Goal: Task Accomplishment & Management: Complete application form

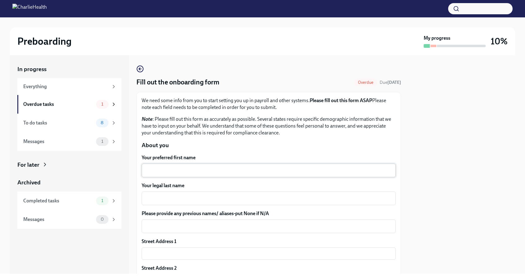
click at [179, 168] on textarea "Your preferred first name" at bounding box center [268, 169] width 247 height 7
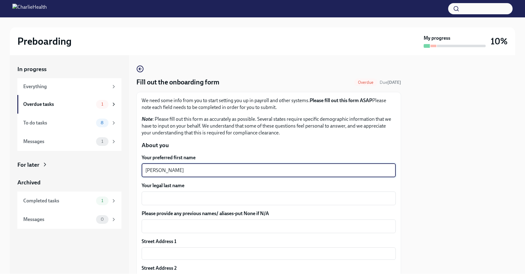
type textarea "[PERSON_NAME]"
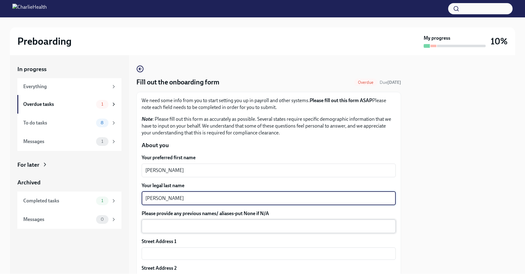
type textarea "[PERSON_NAME]"
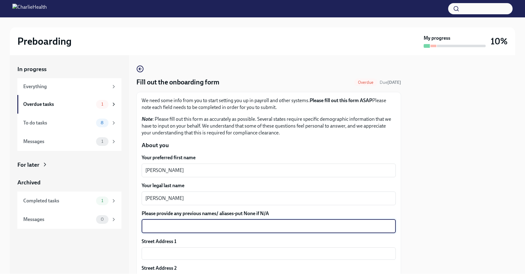
click at [197, 229] on textarea "Please provide any previous names/ aliases-put None if N/A" at bounding box center [268, 225] width 247 height 7
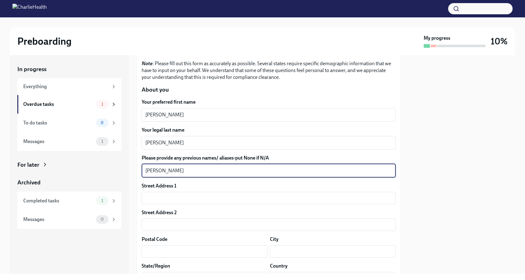
scroll to position [59, 0]
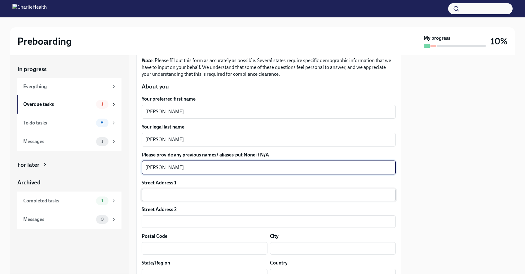
type textarea "[PERSON_NAME]"
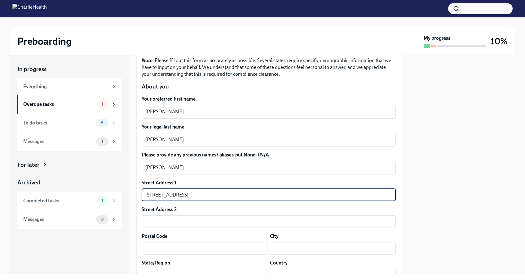
type input "[STREET_ADDRESS]"
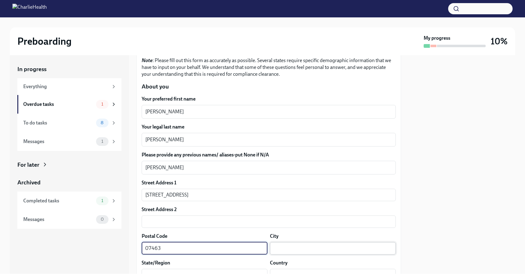
type input "07463"
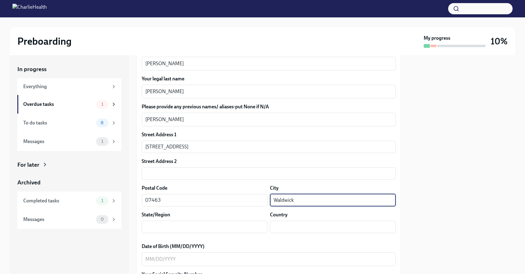
scroll to position [109, 0]
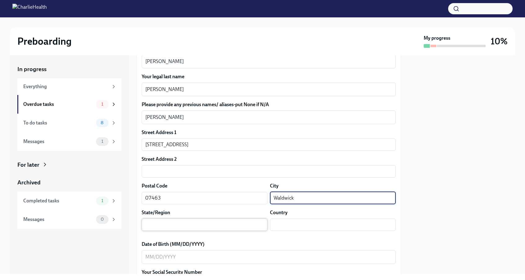
type input "Waldwick"
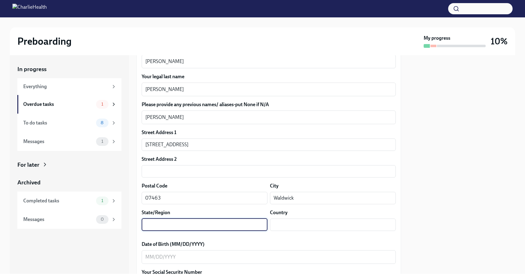
click at [265, 226] on input "text" at bounding box center [205, 224] width 126 height 12
type input "NJ"
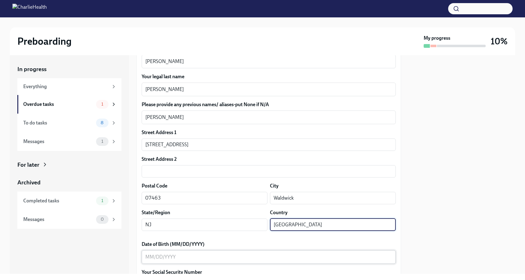
type input "[GEOGRAPHIC_DATA]"
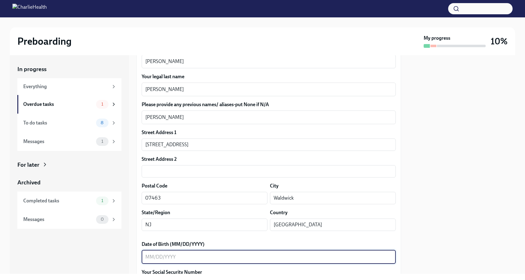
click at [187, 259] on textarea "Date of Birth (MM/DD/YYYY)" at bounding box center [268, 256] width 247 height 7
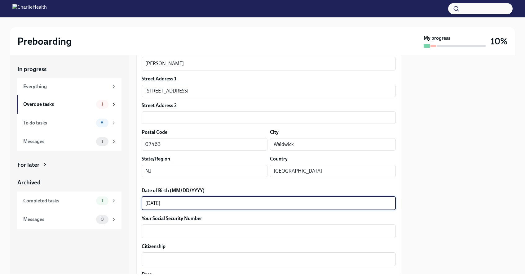
scroll to position [164, 0]
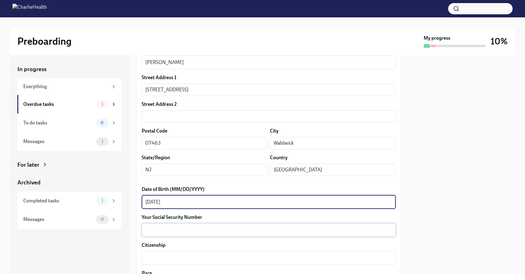
type textarea "[DATE]"
click at [170, 232] on textarea "Your Social Security Number" at bounding box center [268, 229] width 247 height 7
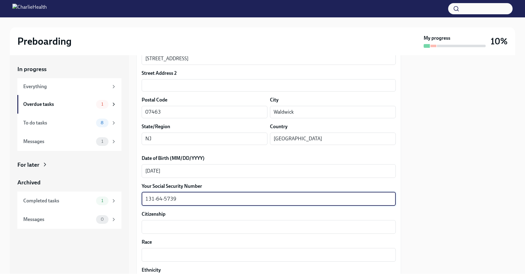
scroll to position [196, 0]
type textarea "131-64-5739"
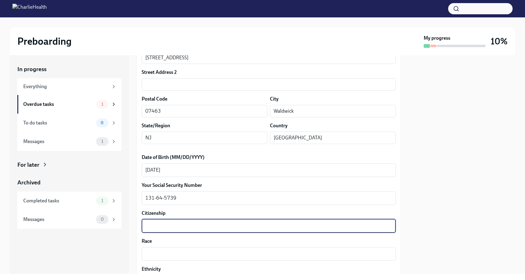
click at [159, 227] on textarea "Citizenship" at bounding box center [268, 225] width 247 height 7
type textarea "[GEOGRAPHIC_DATA]"
click at [165, 253] on textarea "Race" at bounding box center [268, 253] width 247 height 7
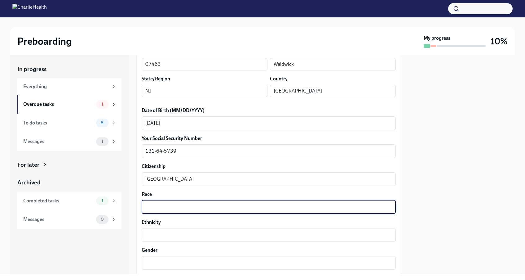
scroll to position [247, 0]
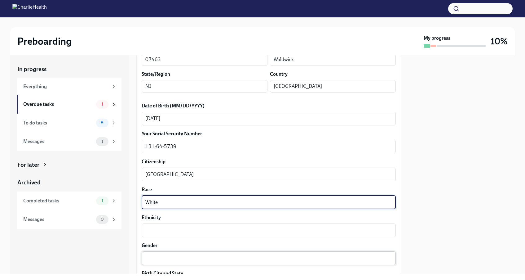
type textarea "White"
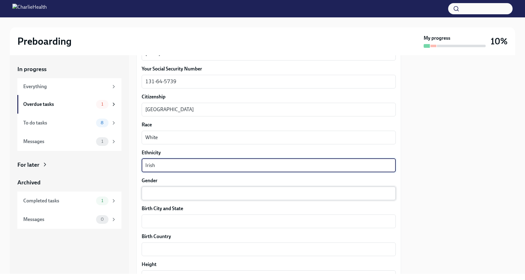
scroll to position [314, 0]
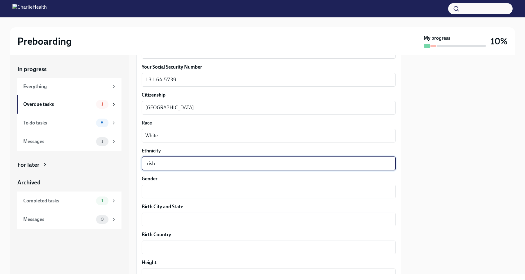
type textarea "Irish"
click at [161, 202] on div "Your preferred first name [PERSON_NAME] ​ Your legal last name [PERSON_NAME] ​ …" at bounding box center [269, 139] width 254 height 598
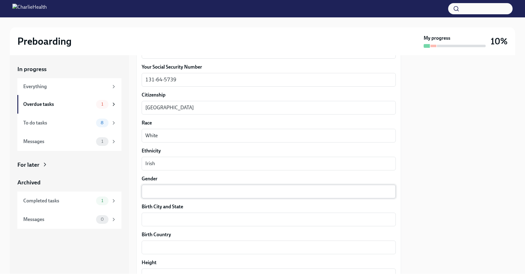
click at [162, 196] on div "x ​" at bounding box center [269, 191] width 254 height 14
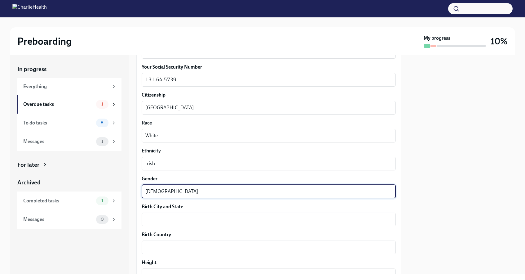
type textarea "[DEMOGRAPHIC_DATA]"
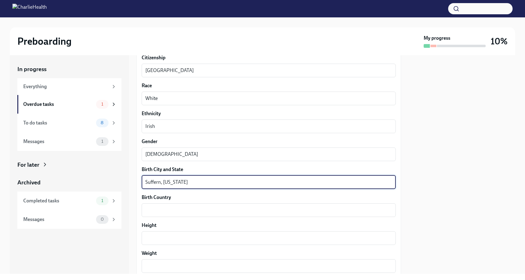
scroll to position [352, 0]
type textarea "Suffern, [US_STATE]"
click at [156, 208] on textarea "Birth Country" at bounding box center [268, 208] width 247 height 7
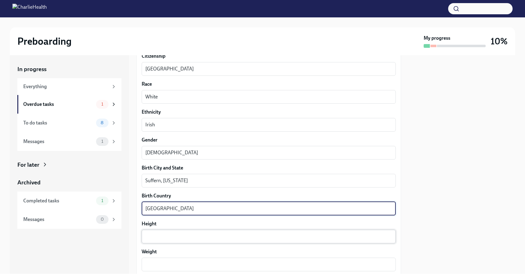
type textarea "[GEOGRAPHIC_DATA]"
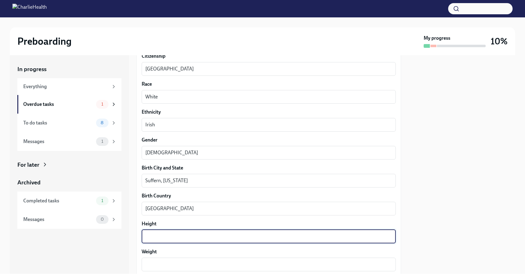
click at [164, 238] on textarea "Height" at bounding box center [268, 235] width 247 height 7
type textarea "5'"
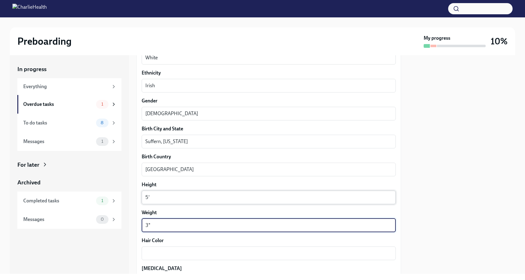
scroll to position [399, 0]
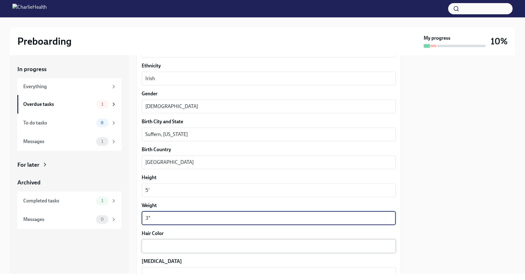
type textarea "3""
click at [157, 246] on textarea "Hair Color" at bounding box center [268, 245] width 247 height 7
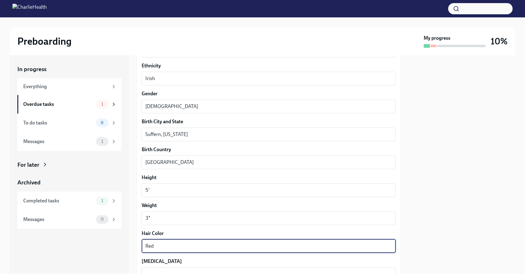
type textarea "Red"
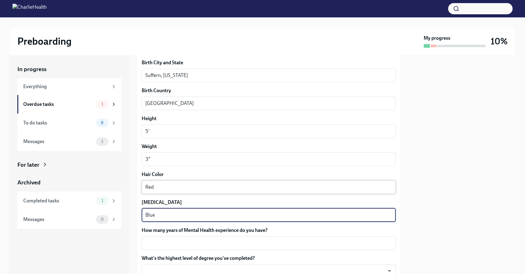
scroll to position [458, 0]
type textarea "Blue"
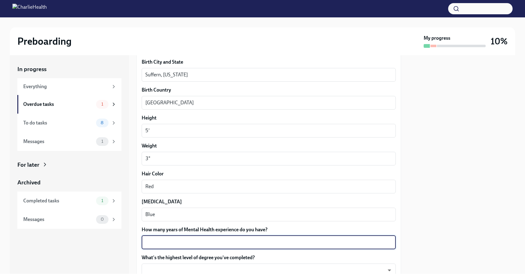
click at [203, 244] on textarea "How many years of Mental Health experience do you have?" at bounding box center [268, 241] width 247 height 7
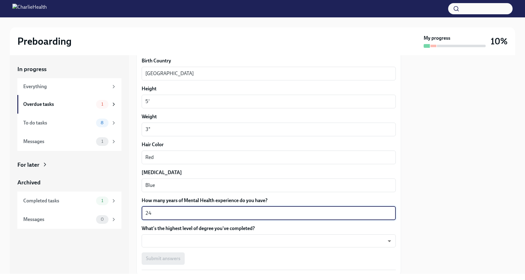
scroll to position [490, 0]
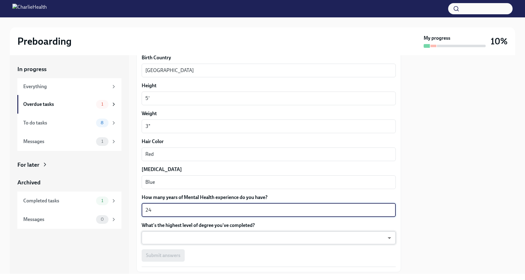
type textarea "24"
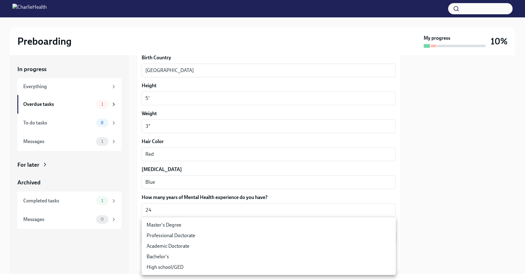
click at [241, 239] on body "Preboarding My progress 10% In progress Everything Overdue tasks 1 To do tasks …" at bounding box center [262, 140] width 525 height 280
click at [188, 223] on li "Master's Degree" at bounding box center [269, 224] width 254 height 11
type input "2vBr-ghkD"
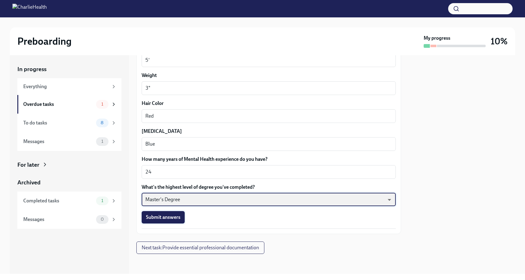
scroll to position [528, 0]
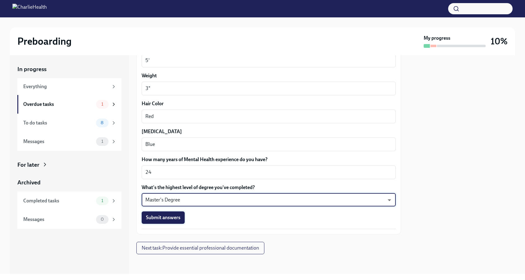
click at [162, 217] on span "Submit answers" at bounding box center [163, 217] width 34 height 6
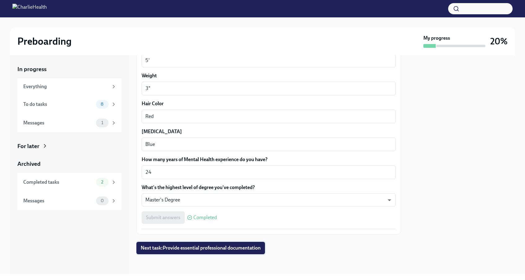
click at [209, 247] on span "Next task : Provide essential professional documentation" at bounding box center [201, 248] width 120 height 6
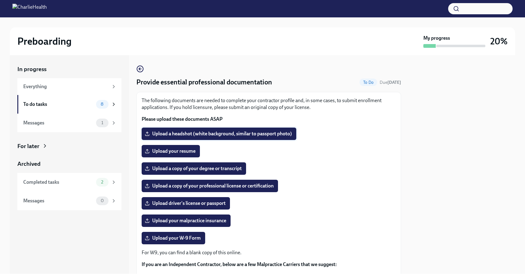
click at [216, 137] on span "Upload a headshot (white background, similar to passport photo)" at bounding box center [219, 133] width 146 height 6
click at [0, 0] on input "Upload a headshot (white background, similar to passport photo)" at bounding box center [0, 0] width 0 height 0
click at [245, 133] on span "Upload a headshot (white background, similar to passport photo)" at bounding box center [219, 133] width 146 height 6
click at [0, 0] on input "Upload a headshot (white background, similar to passport photo)" at bounding box center [0, 0] width 0 height 0
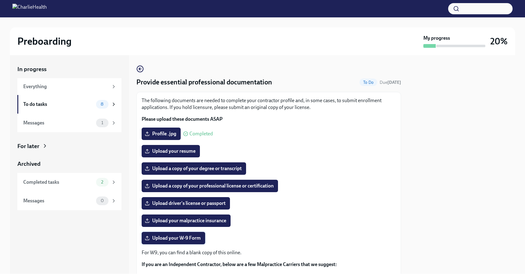
click at [185, 241] on span "Upload your W-9 Form" at bounding box center [173, 238] width 55 height 6
click at [0, 0] on input "Upload your W-9 Form" at bounding box center [0, 0] width 0 height 0
click at [189, 152] on span "Upload your resume" at bounding box center [171, 151] width 50 height 6
click at [0, 0] on input "Upload your resume" at bounding box center [0, 0] width 0 height 0
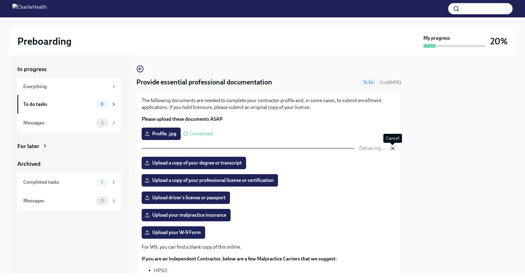
click at [392, 150] on icon "button" at bounding box center [393, 148] width 6 height 6
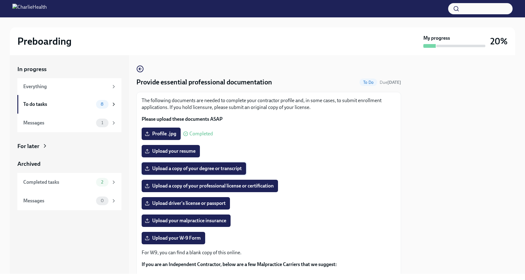
click at [202, 168] on span "Upload a copy of your degree or transcript" at bounding box center [194, 168] width 96 height 6
click at [0, 0] on input "Upload a copy of your degree or transcript" at bounding box center [0, 0] width 0 height 0
click at [254, 185] on span "Upload a copy of your professional license or certification" at bounding box center [210, 186] width 128 height 6
click at [0, 0] on input "Upload a copy of your professional license or certification" at bounding box center [0, 0] width 0 height 0
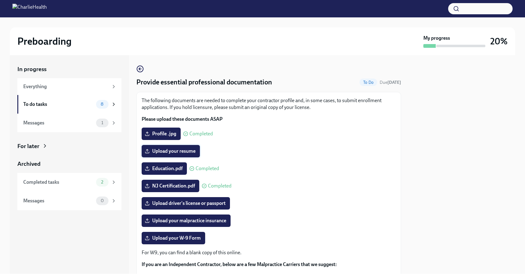
click at [183, 151] on span "Upload your resume" at bounding box center [171, 151] width 50 height 6
click at [0, 0] on input "Upload your resume" at bounding box center [0, 0] width 0 height 0
click at [194, 205] on span "Upload driver's license or passport" at bounding box center [186, 203] width 80 height 6
click at [0, 0] on input "Upload driver's license or passport" at bounding box center [0, 0] width 0 height 0
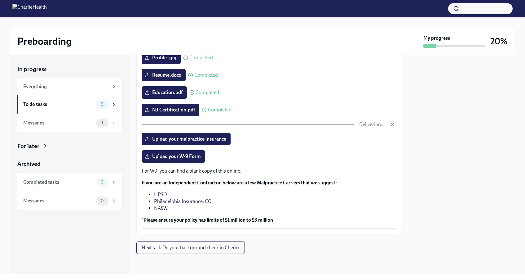
scroll to position [76, 0]
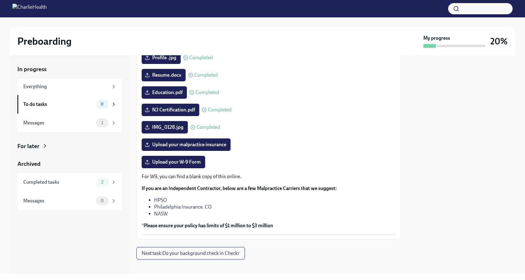
click at [225, 253] on span "Next task : Do your background check in Checkr" at bounding box center [191, 253] width 98 height 6
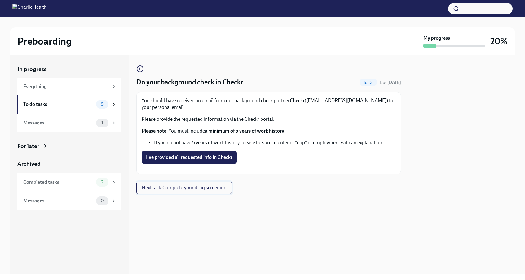
click at [217, 187] on span "Next task : Complete your drug screening" at bounding box center [184, 187] width 85 height 6
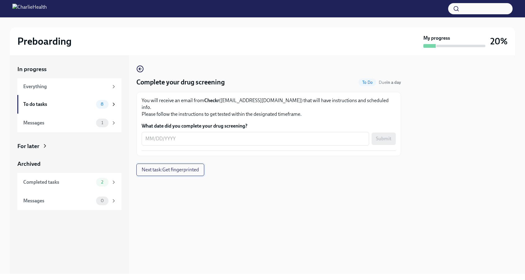
click at [193, 166] on span "Next task : Get fingerprinted" at bounding box center [170, 169] width 57 height 6
